Goal: Information Seeking & Learning: Learn about a topic

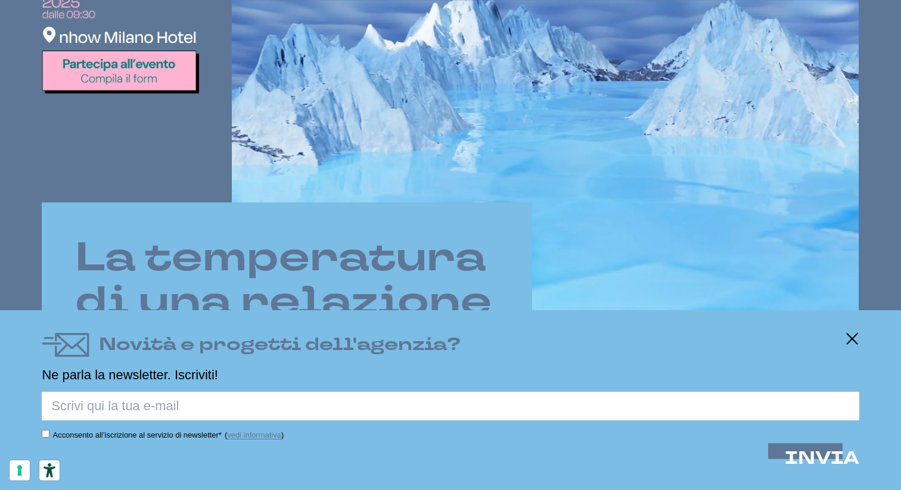
scroll to position [519, 0]
click at [853, 343] on icon at bounding box center [852, 339] width 14 height 14
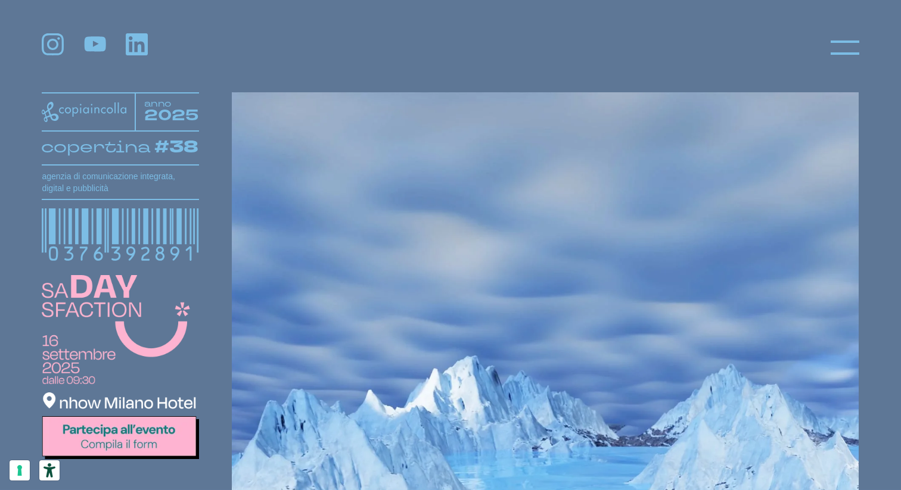
scroll to position [152, 0]
click at [98, 437] on img at bounding box center [120, 368] width 157 height 185
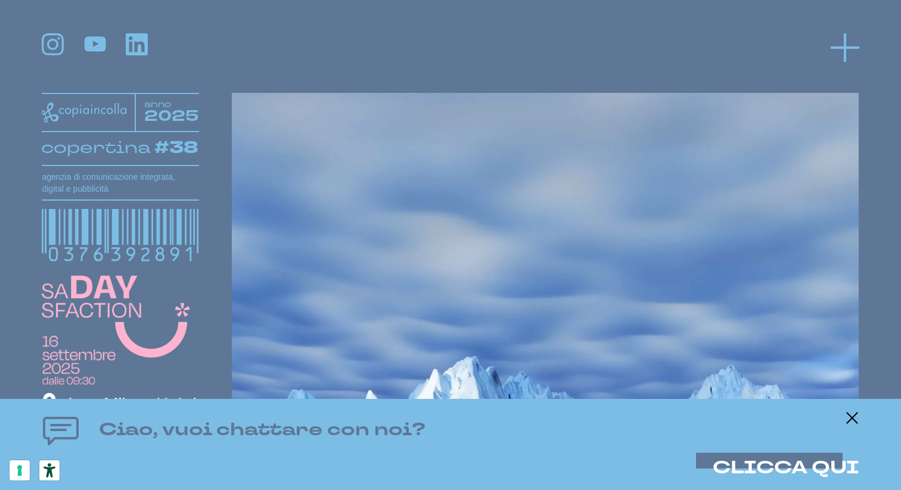
click at [840, 55] on icon at bounding box center [844, 47] width 29 height 29
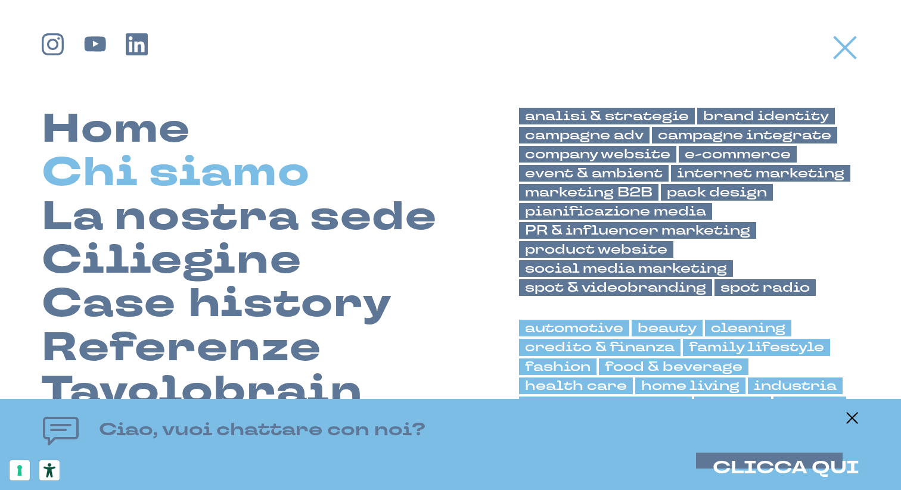
click at [136, 167] on link "Chi siamo" at bounding box center [176, 172] width 268 height 43
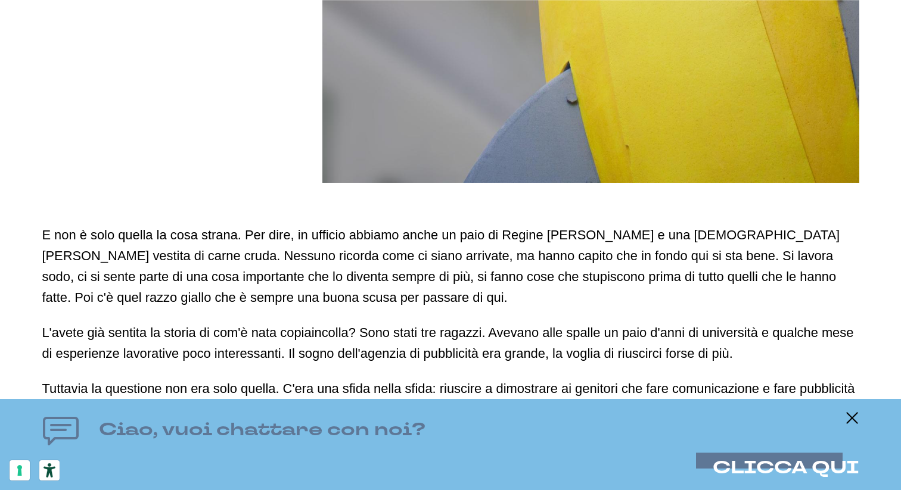
scroll to position [497, 0]
click at [855, 421] on icon at bounding box center [852, 418] width 14 height 14
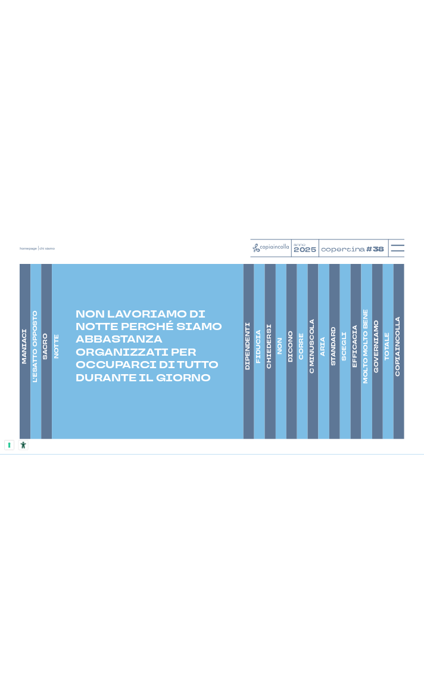
scroll to position [1759, 0]
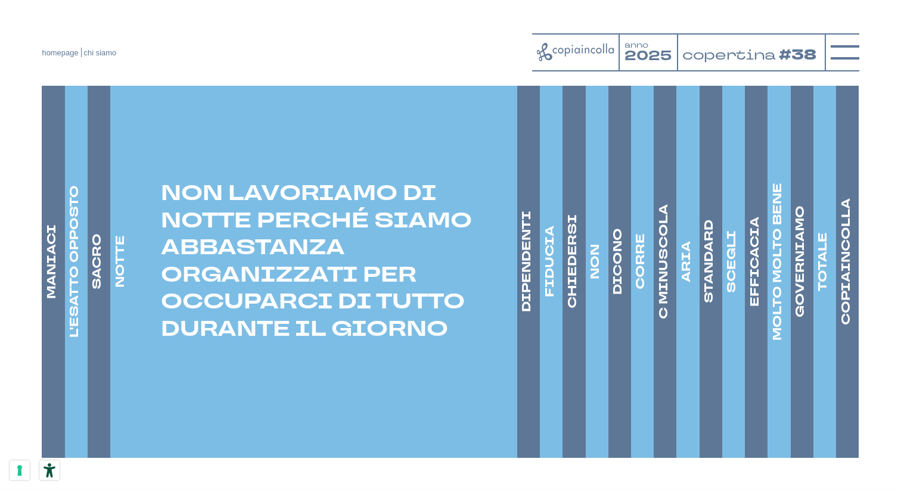
click at [76, 304] on h4 "L'ESATTO OPPOSTO" at bounding box center [74, 262] width 17 height 152
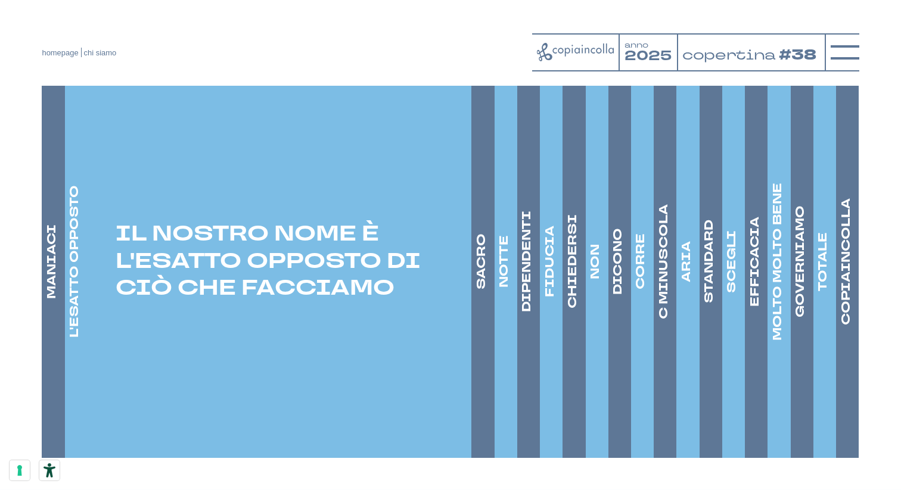
drag, startPoint x: 119, startPoint y: 253, endPoint x: 394, endPoint y: 313, distance: 282.1
click at [394, 303] on p "IL NOSTRO NOME È L'ESATTO OPPOSTO DI CIÒ CHE FACCIAMO" at bounding box center [268, 262] width 407 height 82
copy p "IL NOSTRO NOME È L'ESATTO OPPOSTO DI CIÒ CHE FACCIAMO"
click at [303, 281] on p "IL NOSTRO NOME È L'ESATTO OPPOSTO DI CIÒ CHE FACCIAMO" at bounding box center [268, 262] width 407 height 82
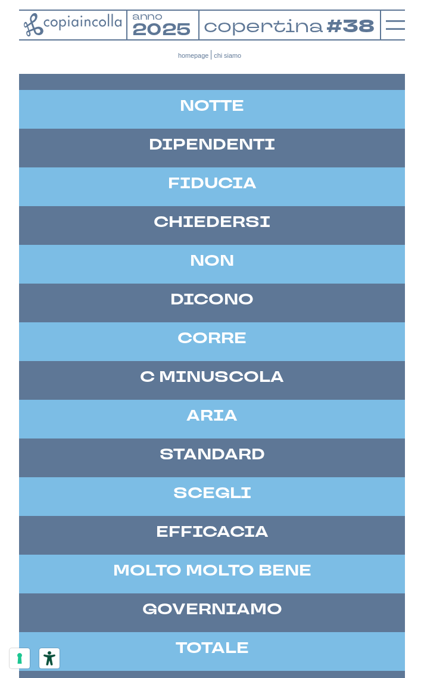
click at [256, 155] on h4 "DIPENDENTI" at bounding box center [212, 145] width 386 height 21
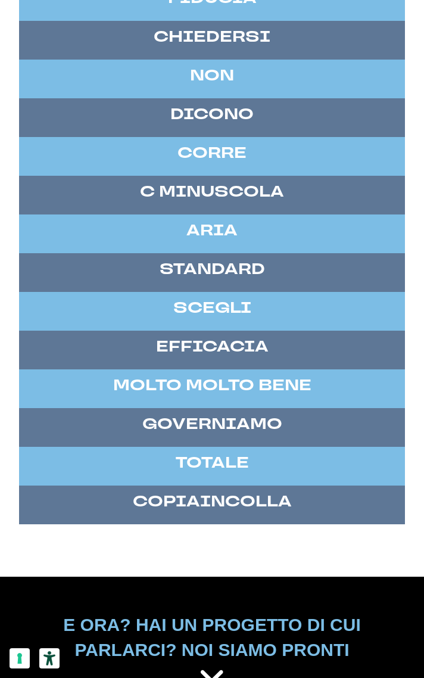
click at [256, 164] on h4 "CORRE" at bounding box center [212, 153] width 386 height 21
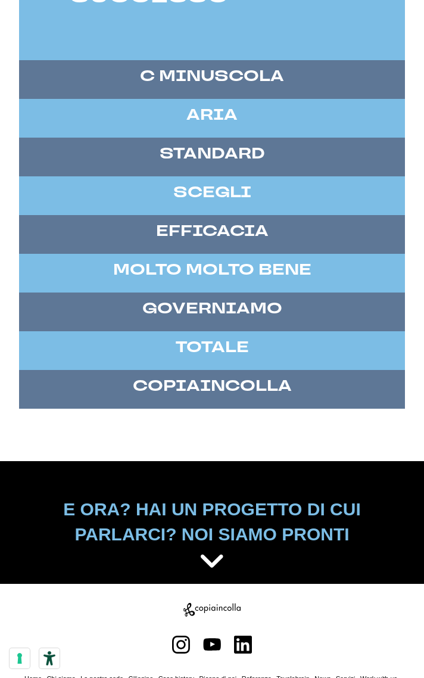
scroll to position [2138, 0]
